Goal: Find specific page/section

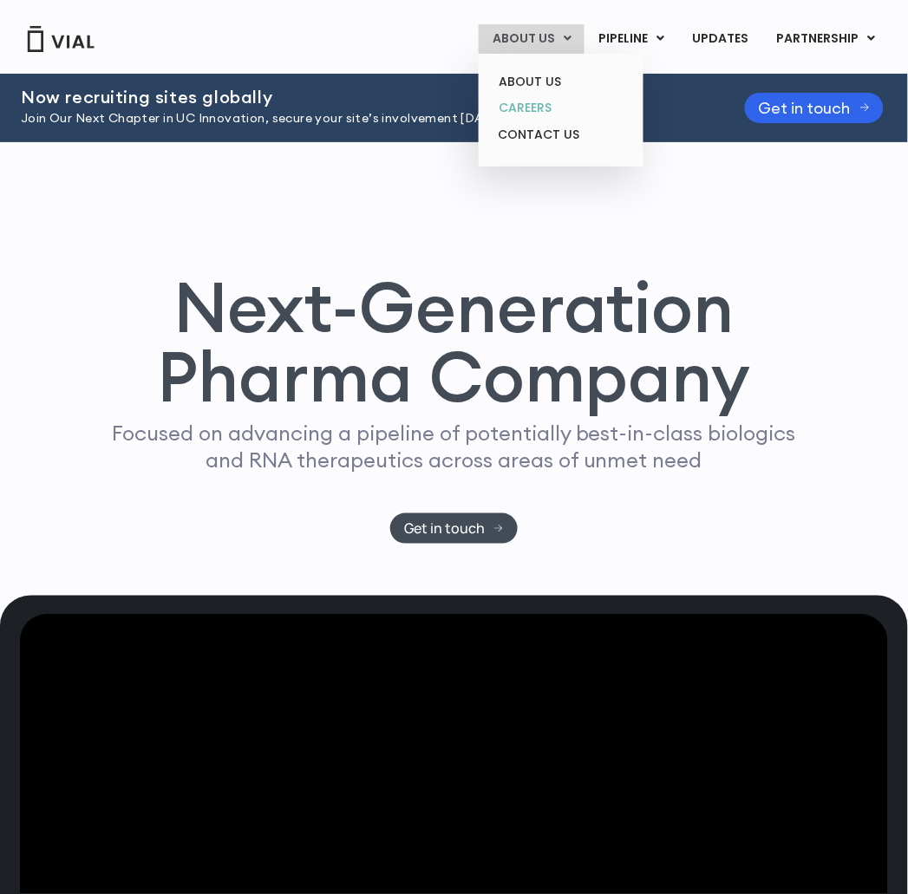
click at [550, 109] on link "CAREERS" at bounding box center [561, 108] width 152 height 27
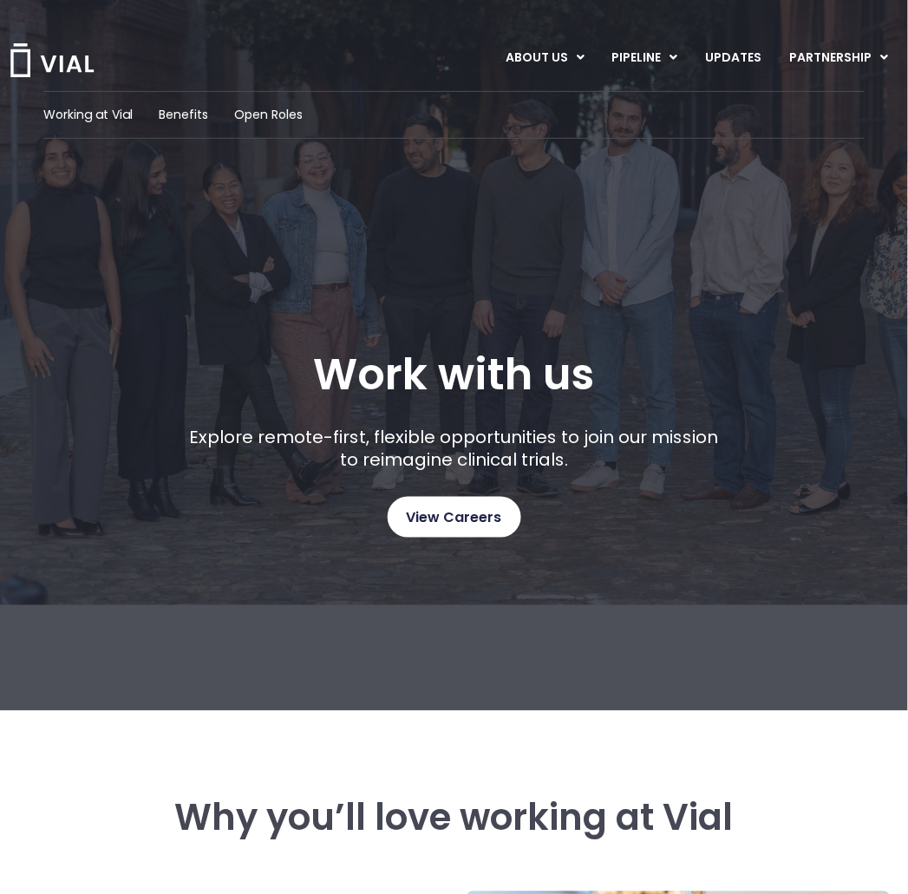
click at [480, 524] on span "View Careers" at bounding box center [454, 518] width 95 height 23
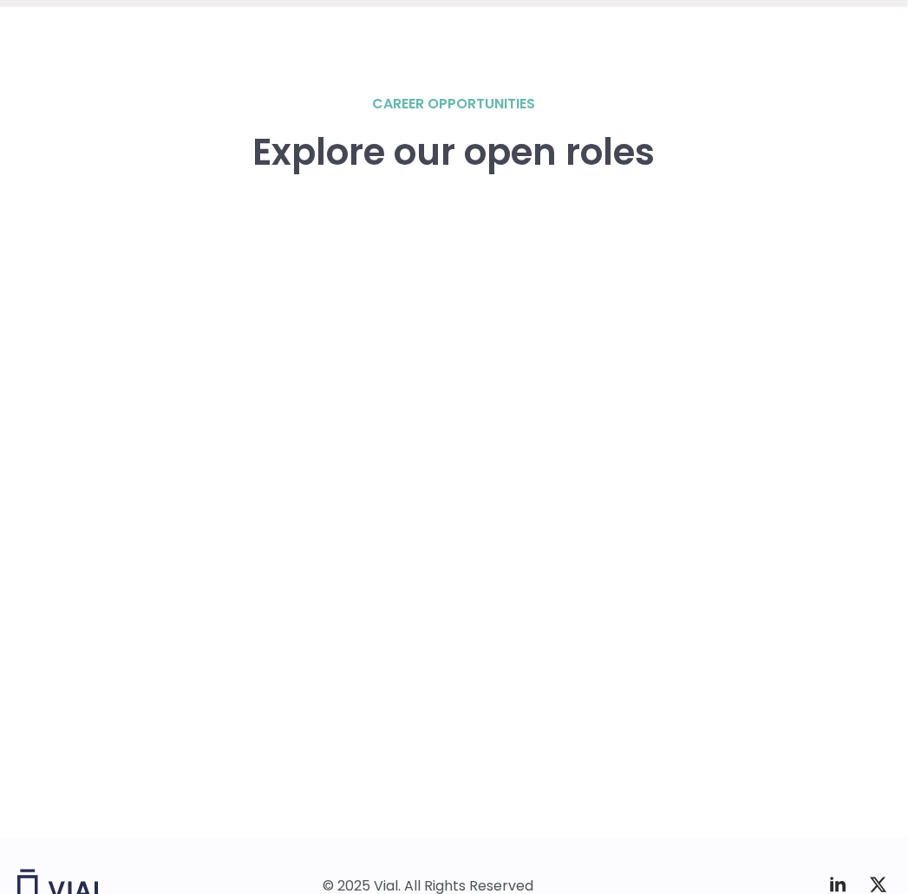
scroll to position [2441, 0]
